Goal: Task Accomplishment & Management: Manage account settings

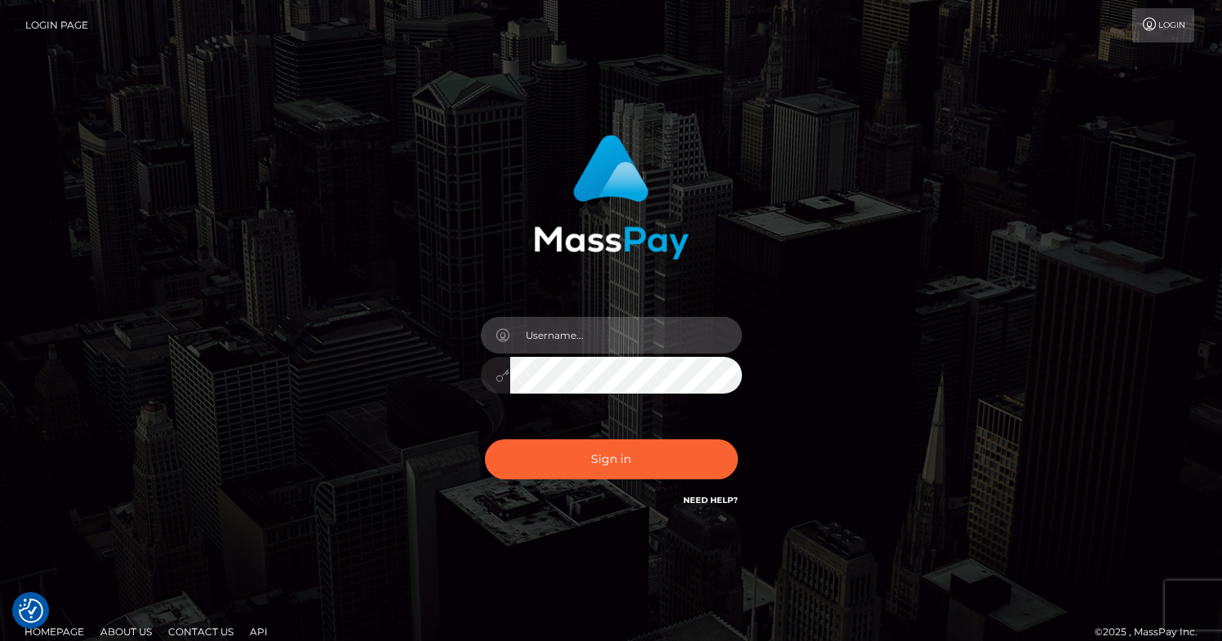
click at [574, 333] on input "text" at bounding box center [626, 335] width 232 height 37
type input "tjikomes@gmail.com"
drag, startPoint x: 630, startPoint y: 467, endPoint x: 645, endPoint y: 465, distance: 14.8
click at [629, 466] on button "Sign in" at bounding box center [611, 459] width 253 height 40
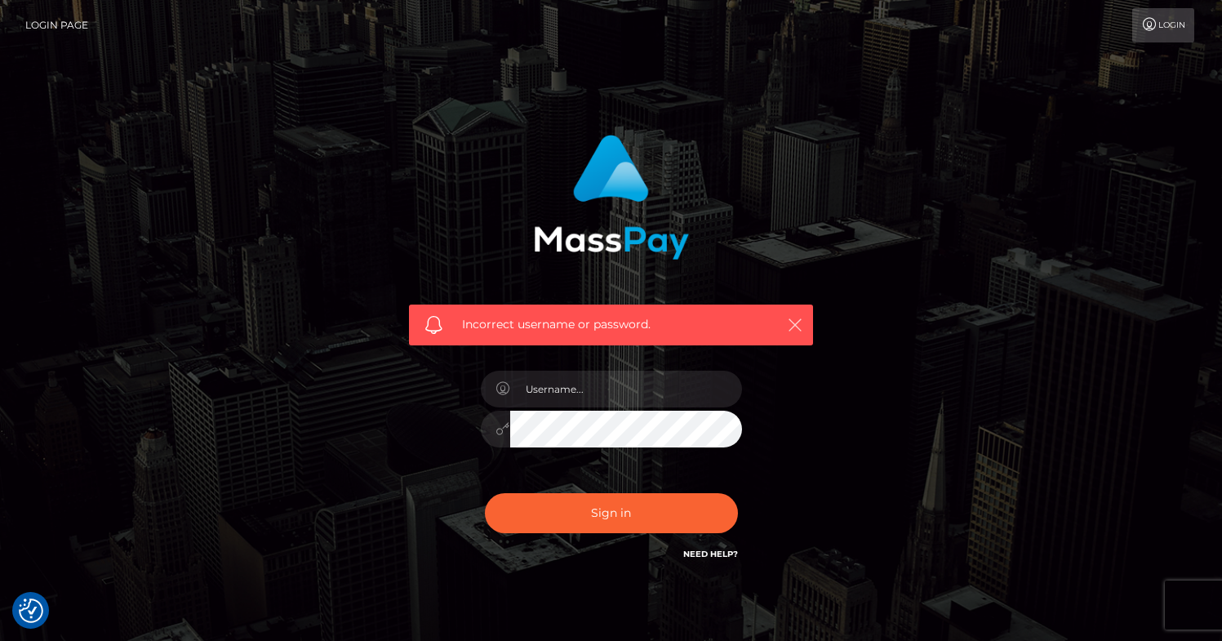
click at [792, 322] on icon "button" at bounding box center [795, 325] width 16 height 16
drag, startPoint x: 912, startPoint y: 413, endPoint x: 883, endPoint y: 443, distance: 41.6
click at [910, 412] on div "Incorrect username or password." at bounding box center [611, 357] width 931 height 470
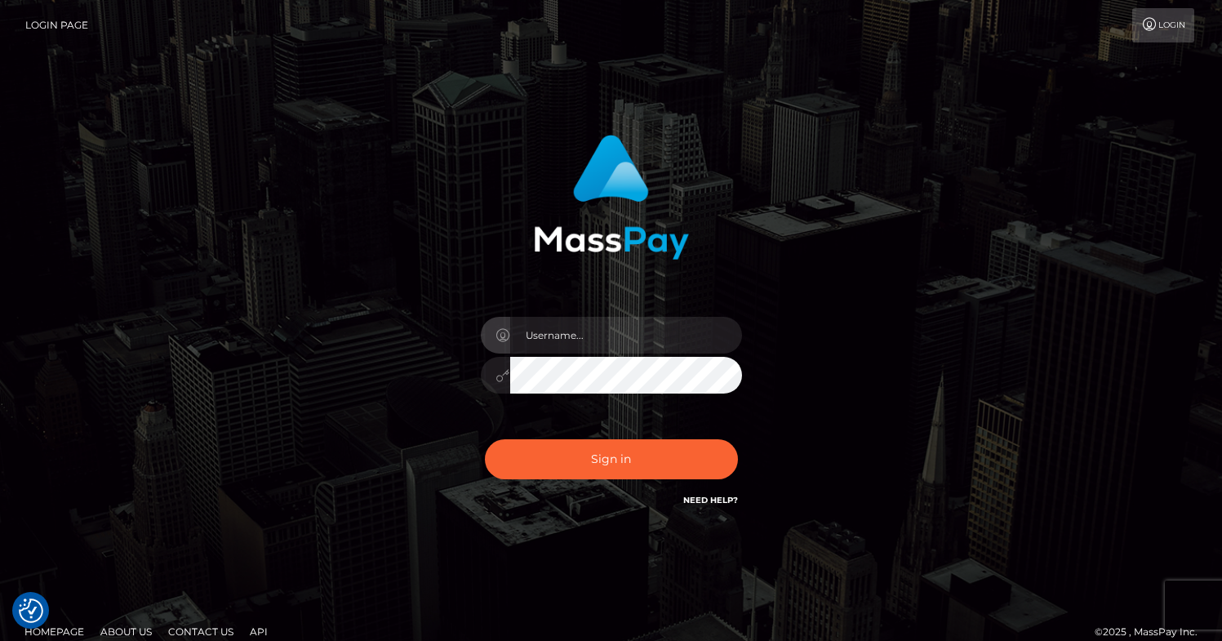
click at [608, 333] on input "text" at bounding box center [626, 335] width 232 height 37
type input "info@chfh.net"
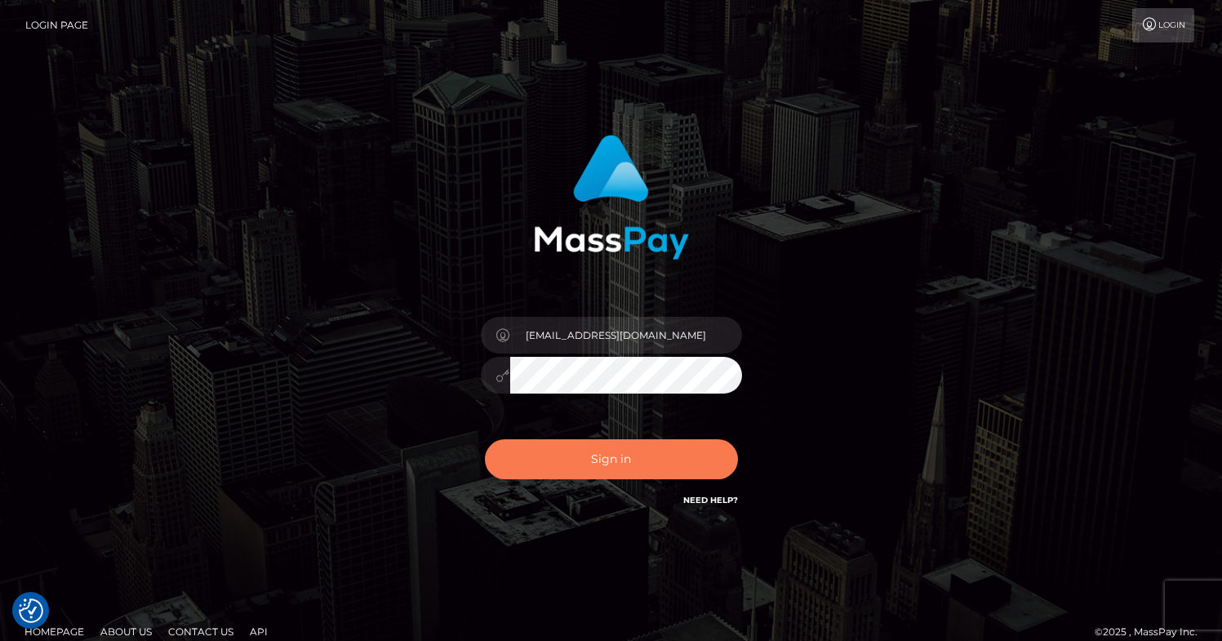
click at [625, 456] on button "Sign in" at bounding box center [611, 459] width 253 height 40
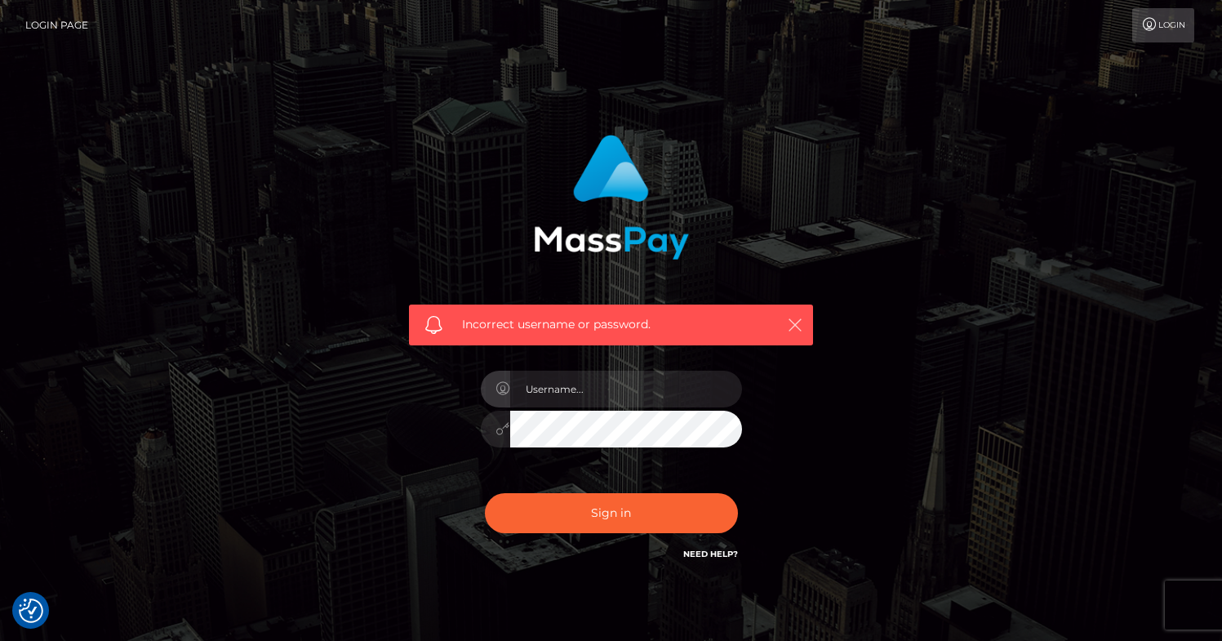
click at [796, 321] on icon "button" at bounding box center [795, 325] width 16 height 16
drag, startPoint x: 928, startPoint y: 194, endPoint x: 773, endPoint y: 154, distance: 160.2
click at [926, 191] on div "Incorrect username or password." at bounding box center [611, 357] width 931 height 470
